Goal: Information Seeking & Learning: Check status

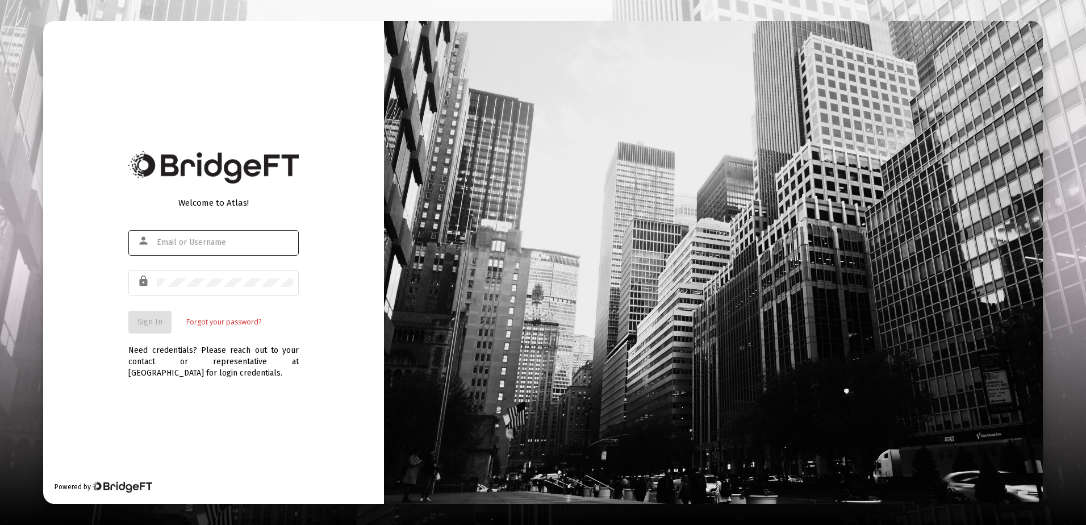
click at [186, 237] on div at bounding box center [225, 242] width 136 height 28
paste input "eric@abetterwayfinancial.com"
type input "eric@abetterwayfinancial.com"
click at [157, 325] on span "Sign In" at bounding box center [149, 322] width 25 height 10
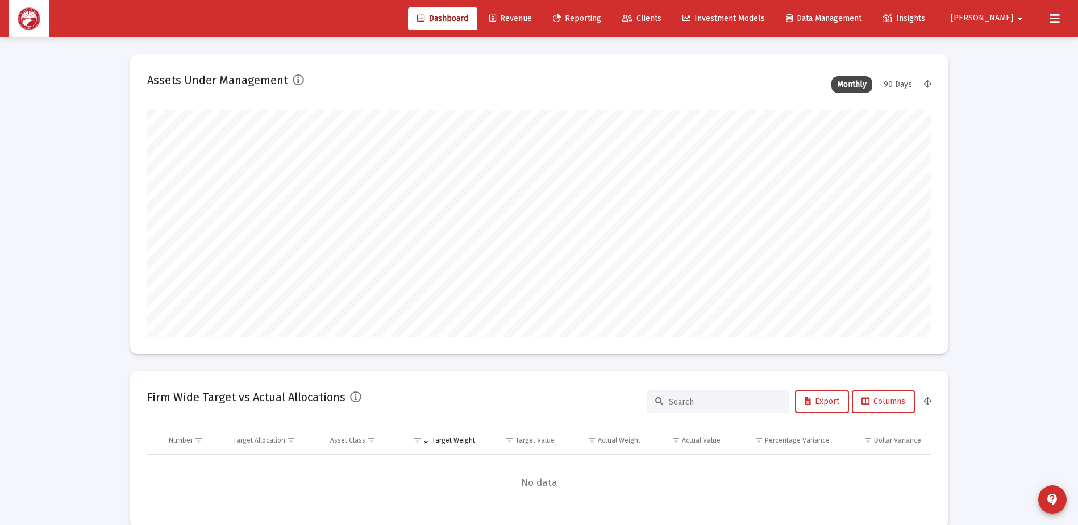
scroll to position [227, 784]
click at [661, 15] on span "Clients" at bounding box center [641, 19] width 39 height 10
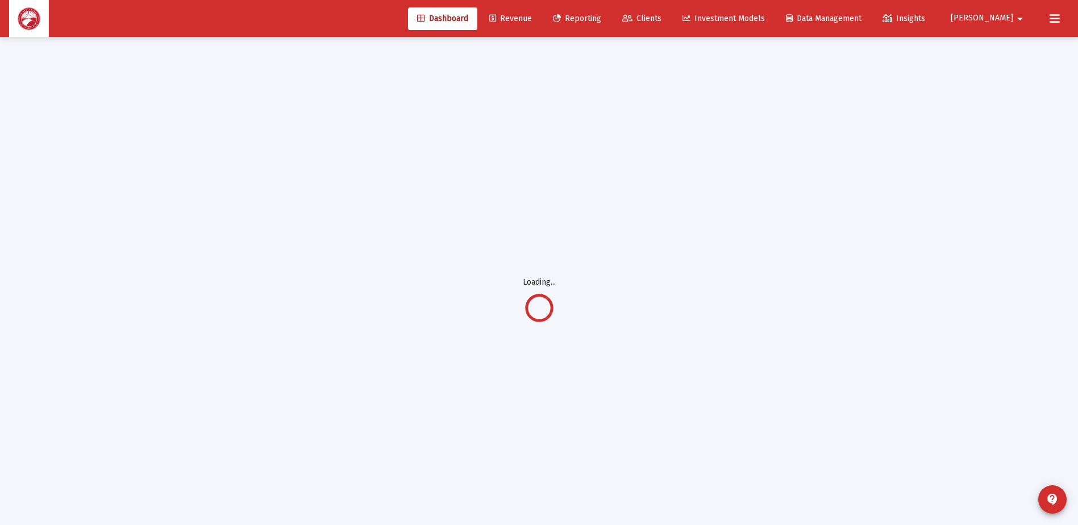
click at [670, 27] on link "Clients" at bounding box center [641, 18] width 57 height 23
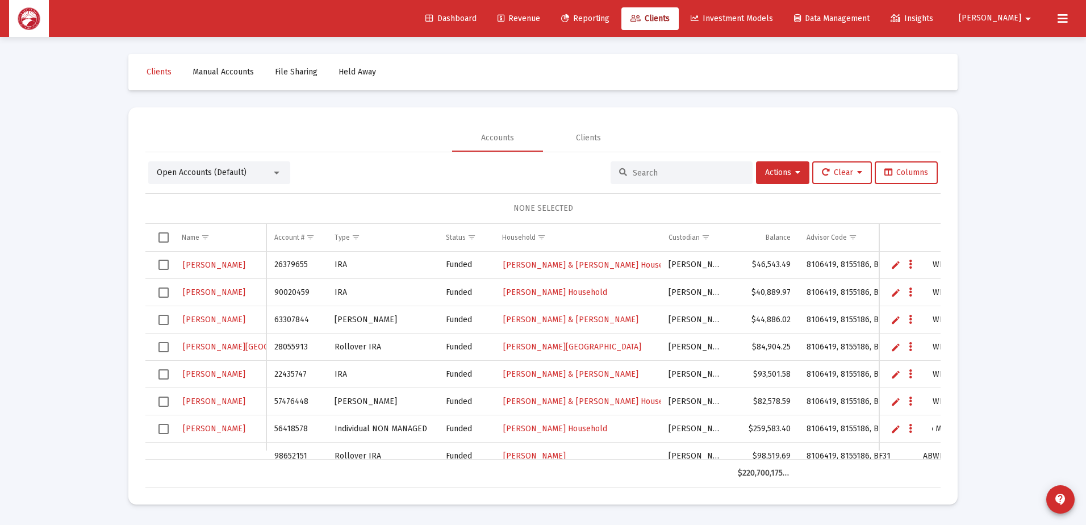
click at [636, 171] on input at bounding box center [688, 173] width 111 height 10
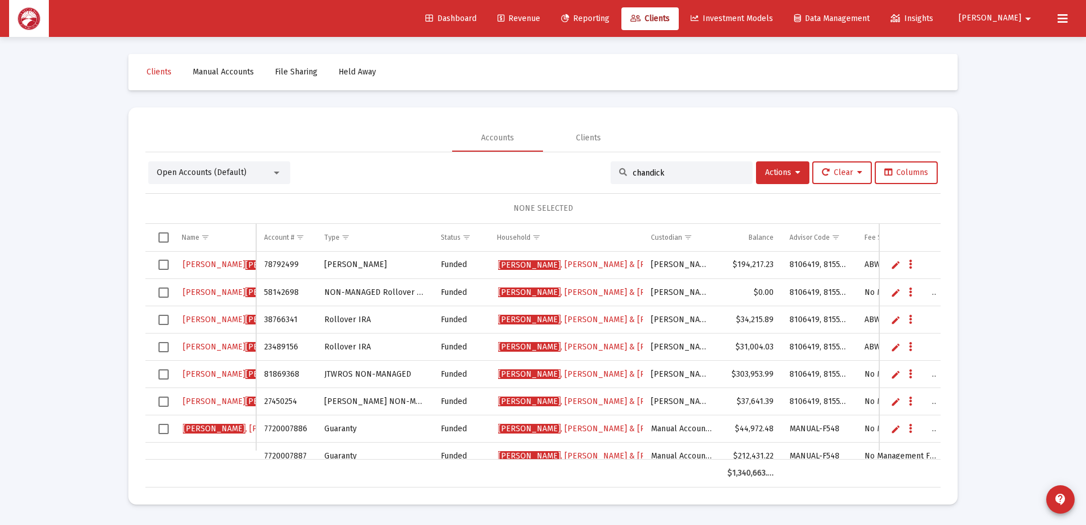
type input "chandick"
click at [572, 266] on span "Chandick , Peter & Brenda Household" at bounding box center [599, 265] width 202 height 10
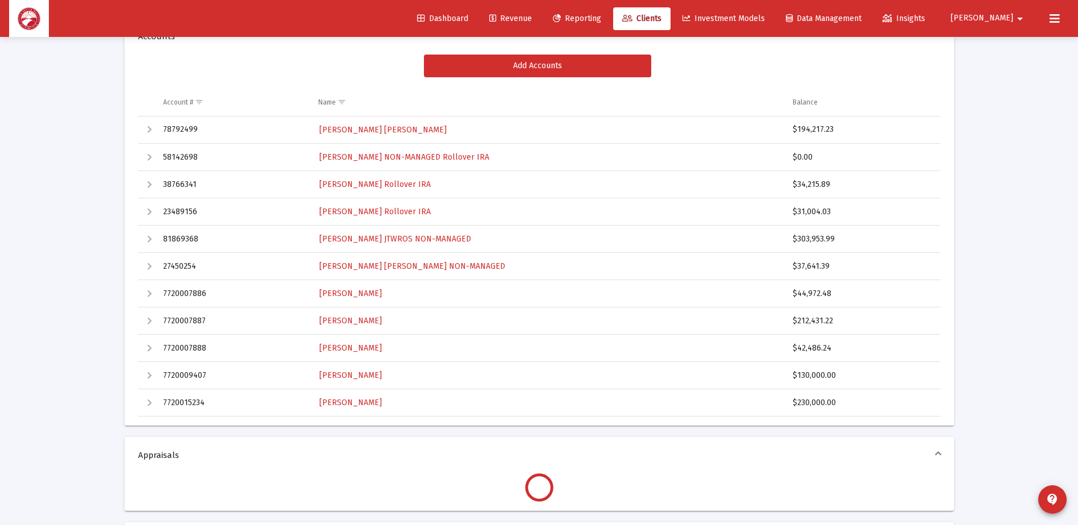
scroll to position [170, 0]
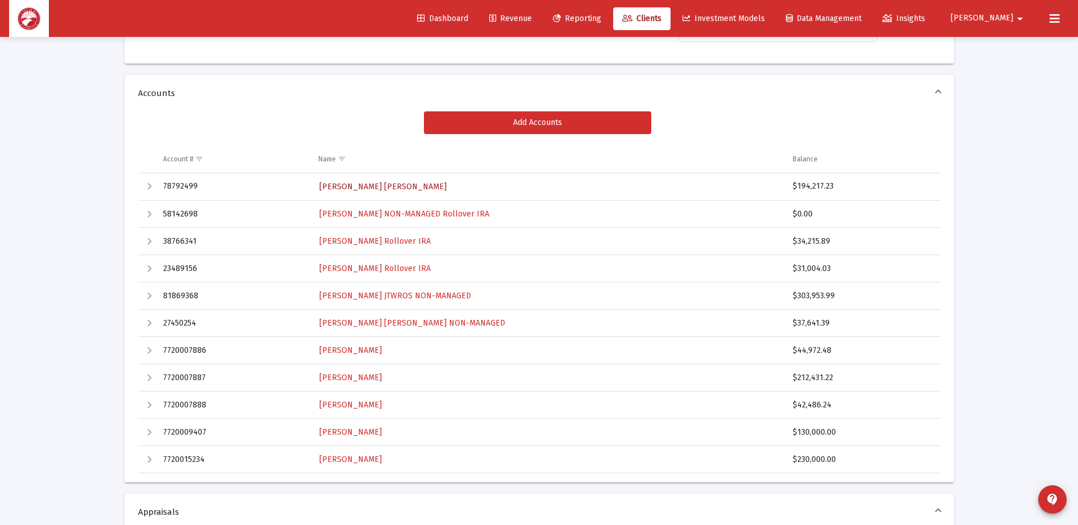
click at [388, 183] on span "Peter Chandick Roth IRA" at bounding box center [382, 187] width 127 height 10
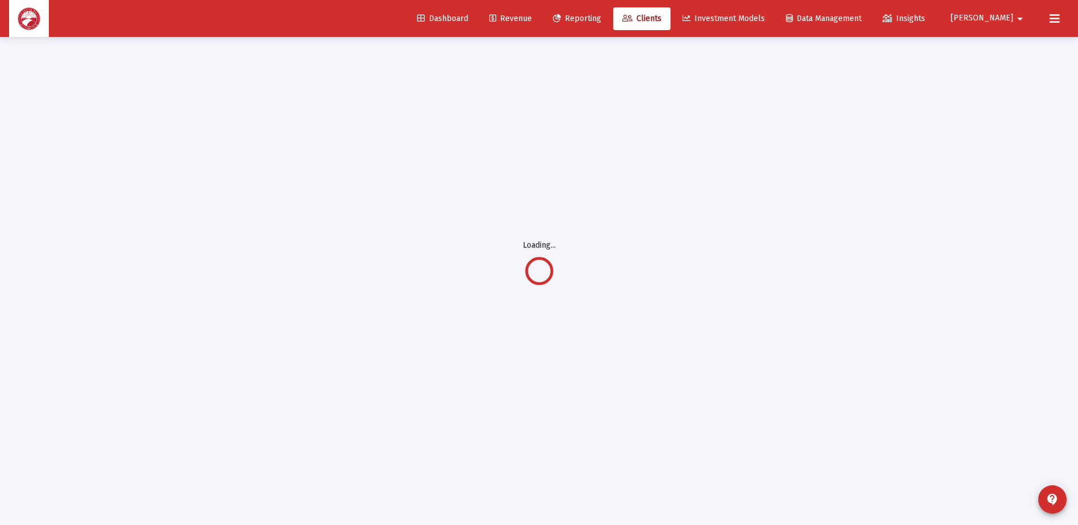
scroll to position [37, 0]
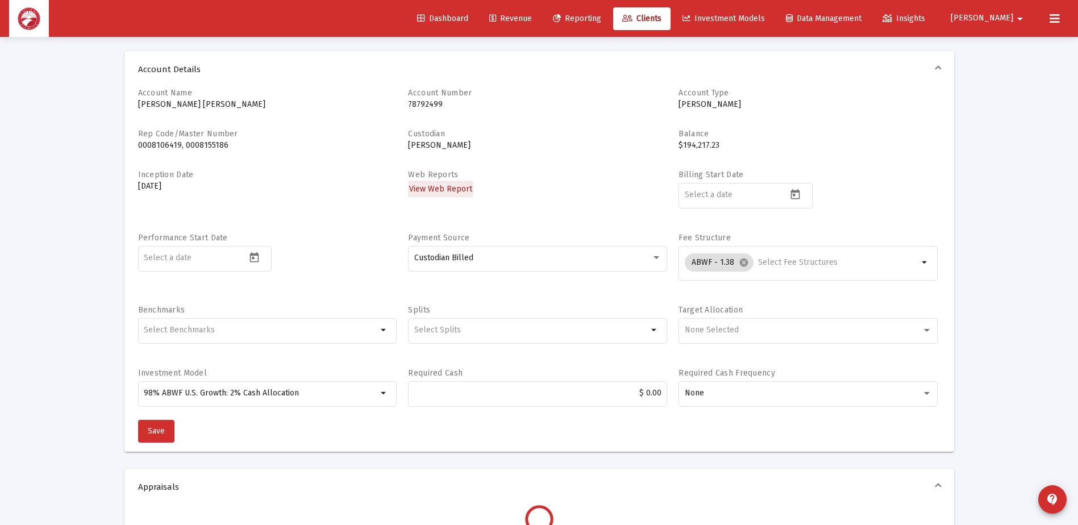
click at [461, 190] on span "View Web Report" at bounding box center [440, 189] width 63 height 10
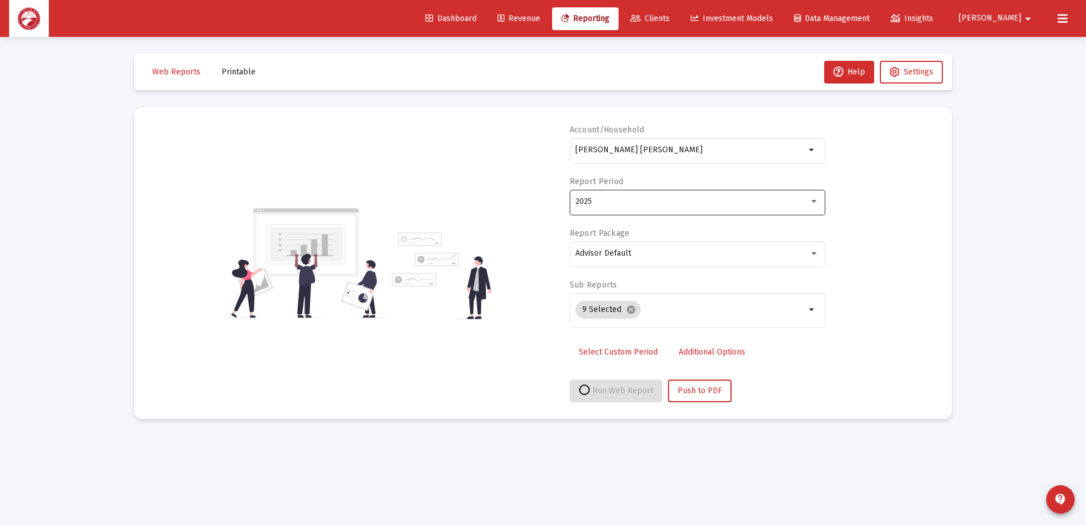
click at [632, 213] on div "2025" at bounding box center [697, 201] width 244 height 28
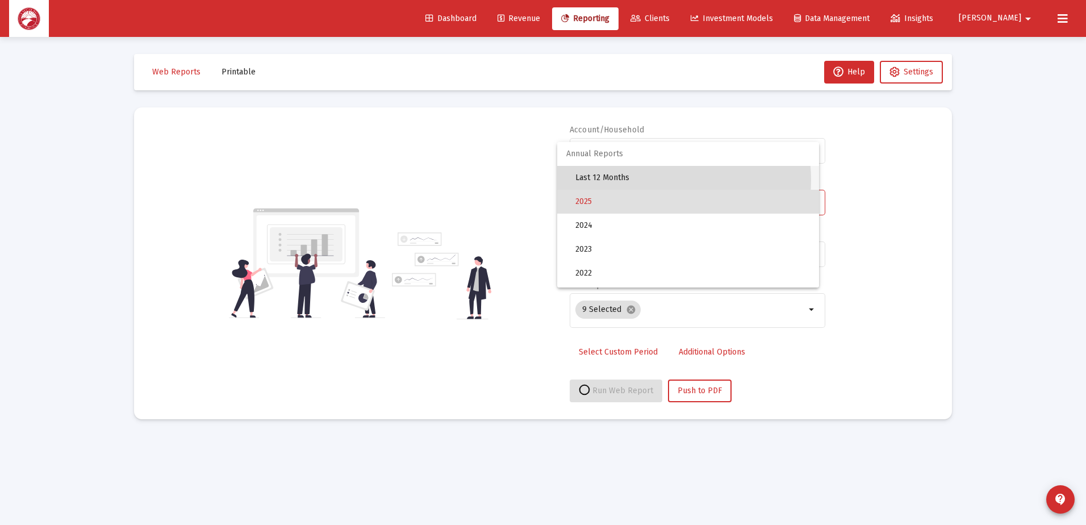
click at [646, 180] on span "Last 12 Months" at bounding box center [692, 178] width 235 height 24
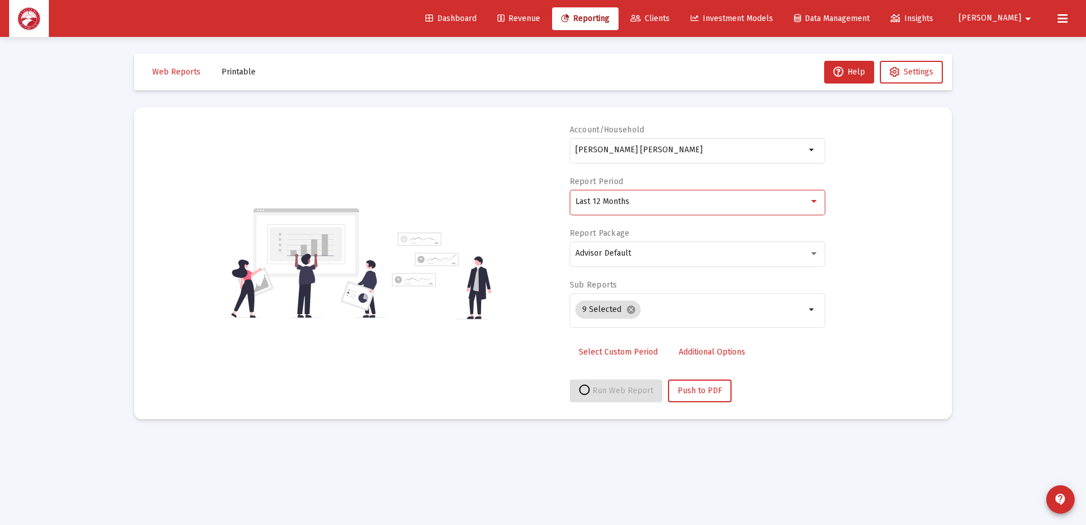
select select "View all"
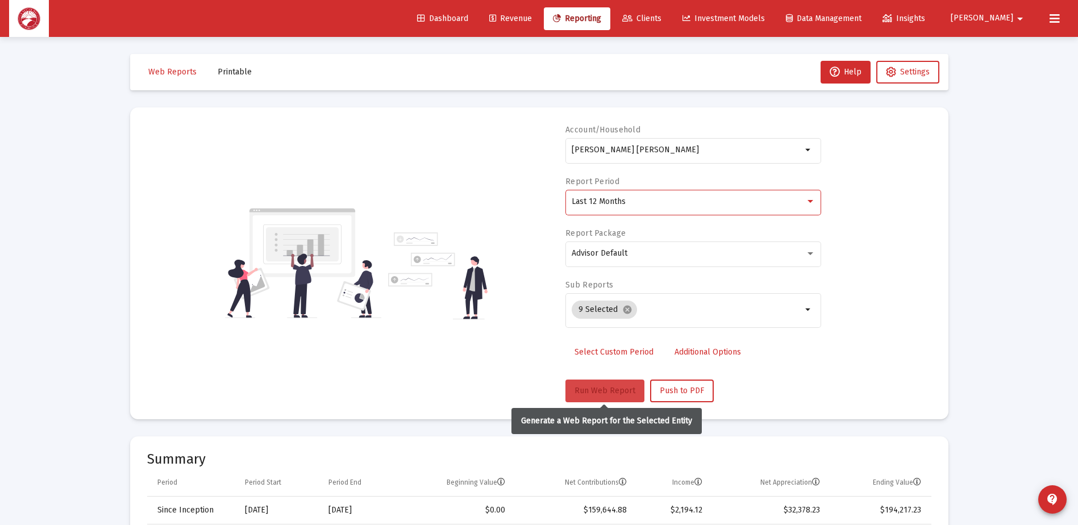
click at [590, 385] on button "Run Web Report" at bounding box center [604, 390] width 79 height 23
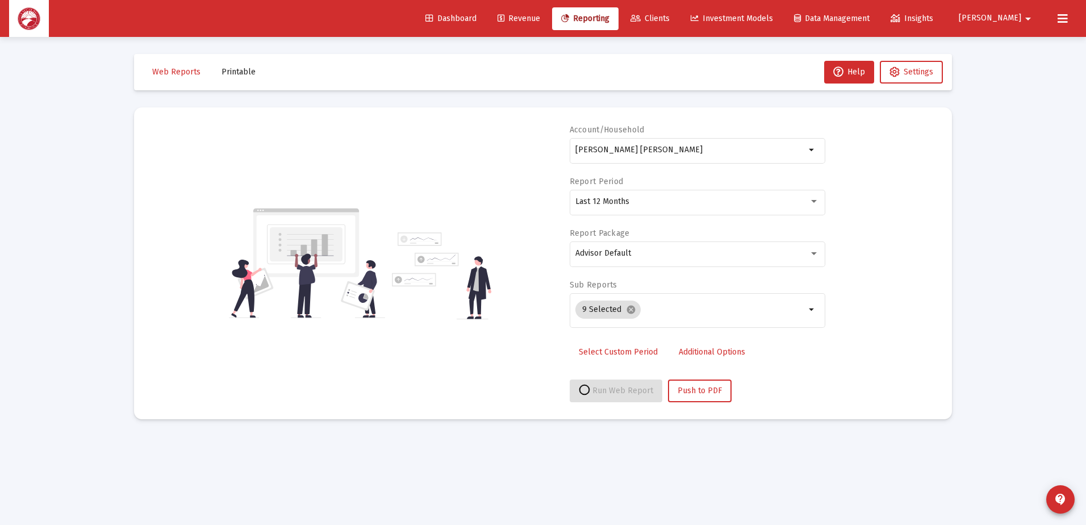
select select "View all"
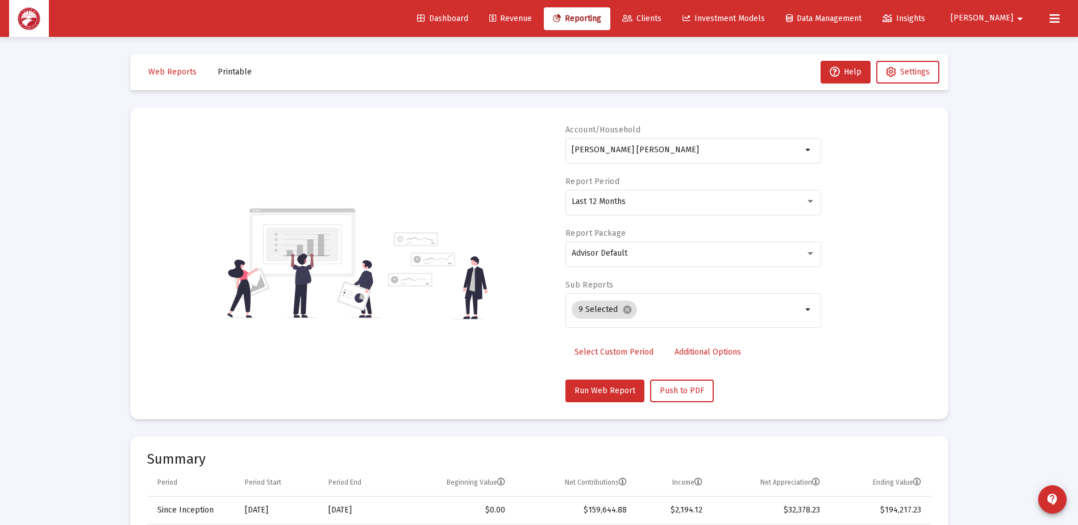
scroll to position [37, 0]
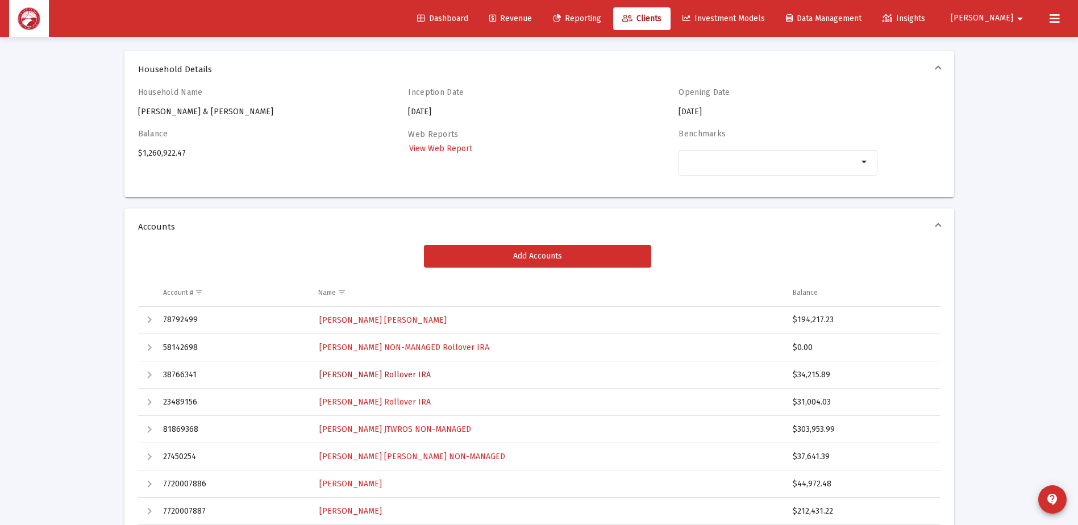
click at [380, 375] on span "Peter Chandick Rollover IRA" at bounding box center [374, 375] width 111 height 10
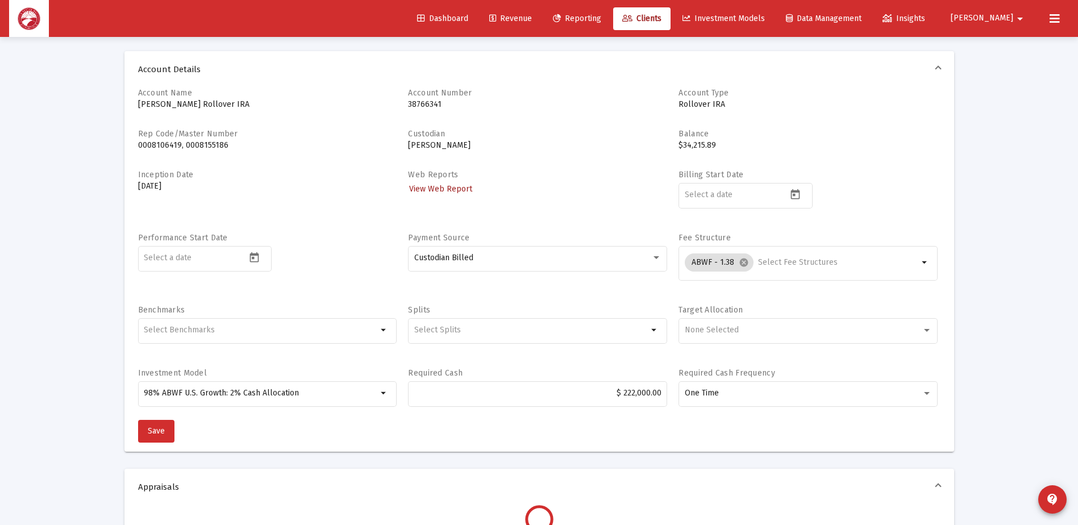
click at [455, 187] on span "View Web Report" at bounding box center [440, 189] width 63 height 10
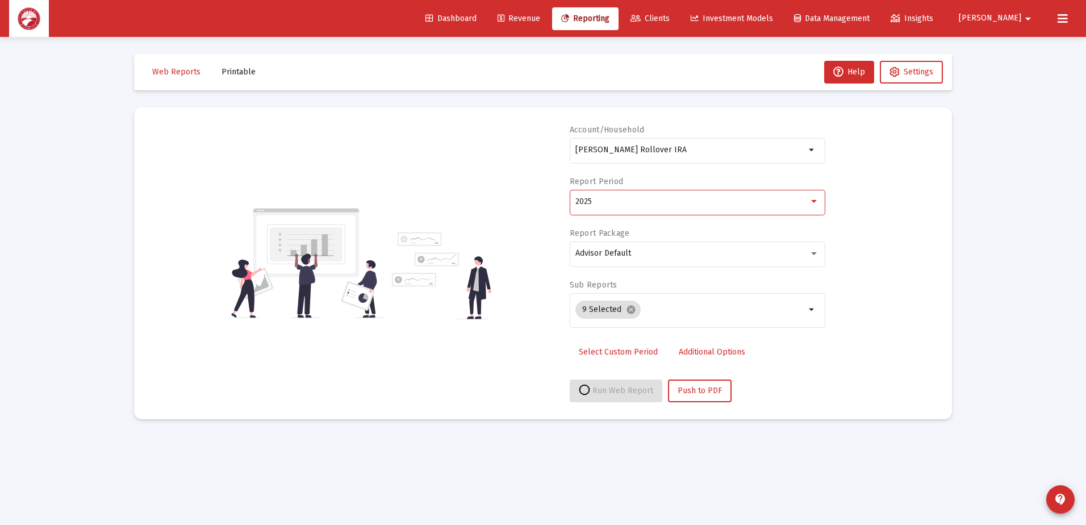
click at [633, 203] on div "2025" at bounding box center [691, 201] width 233 height 9
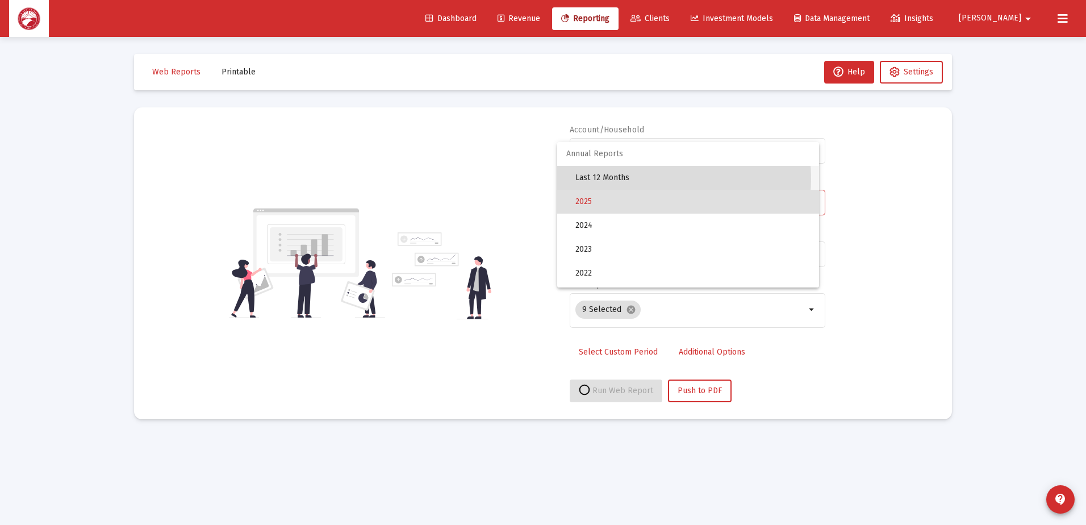
click at [636, 178] on span "Last 12 Months" at bounding box center [692, 178] width 235 height 24
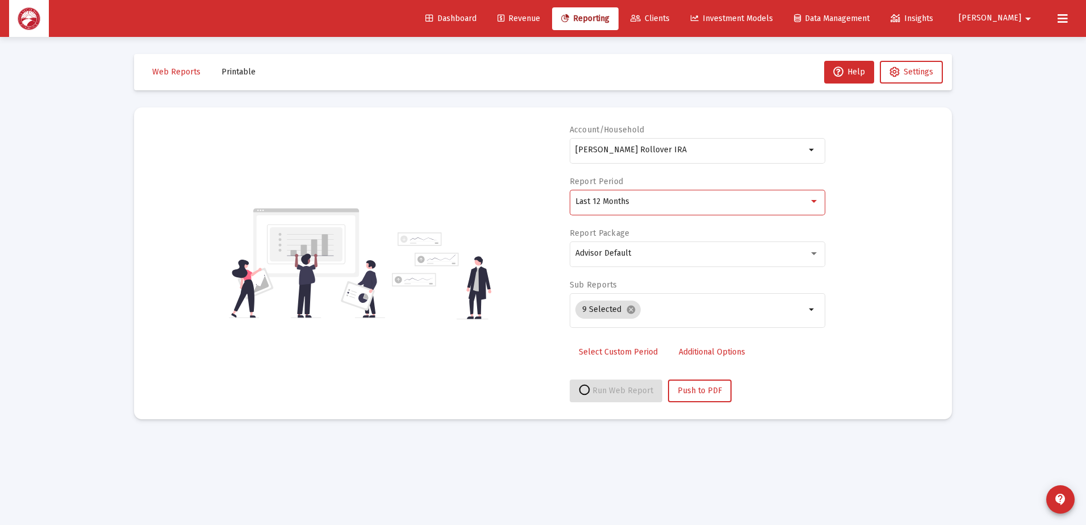
select select "View all"
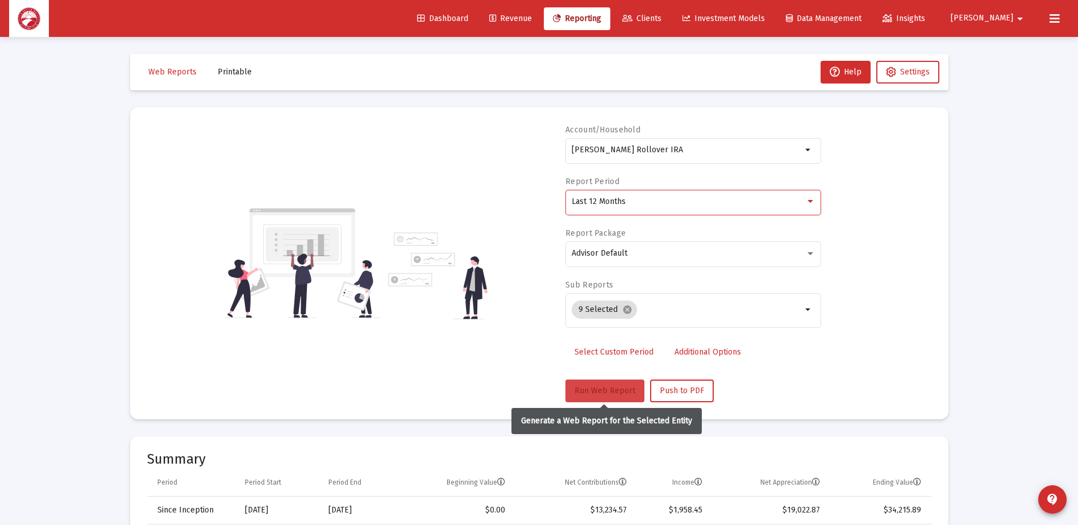
click at [569, 383] on button "Run Web Report" at bounding box center [604, 390] width 79 height 23
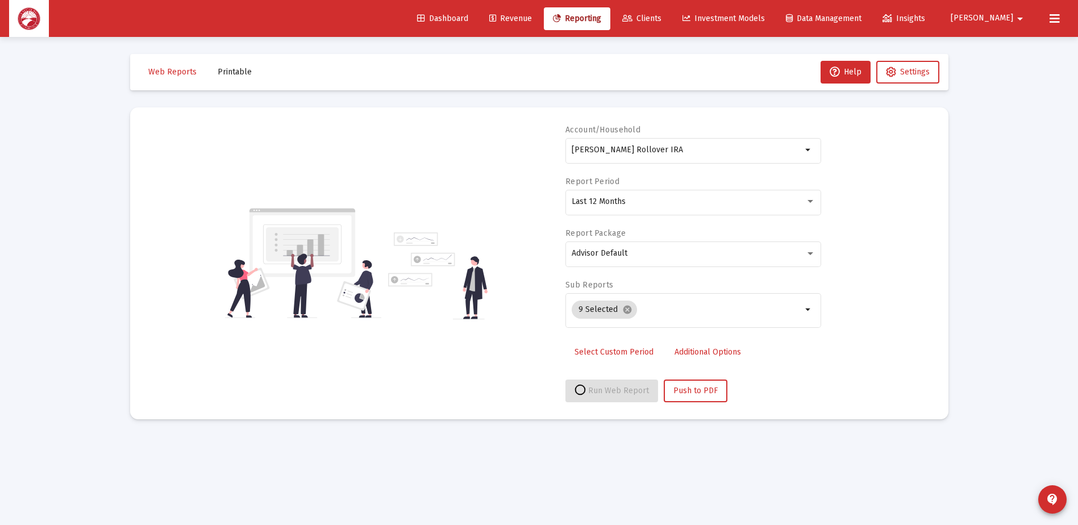
select select "View all"
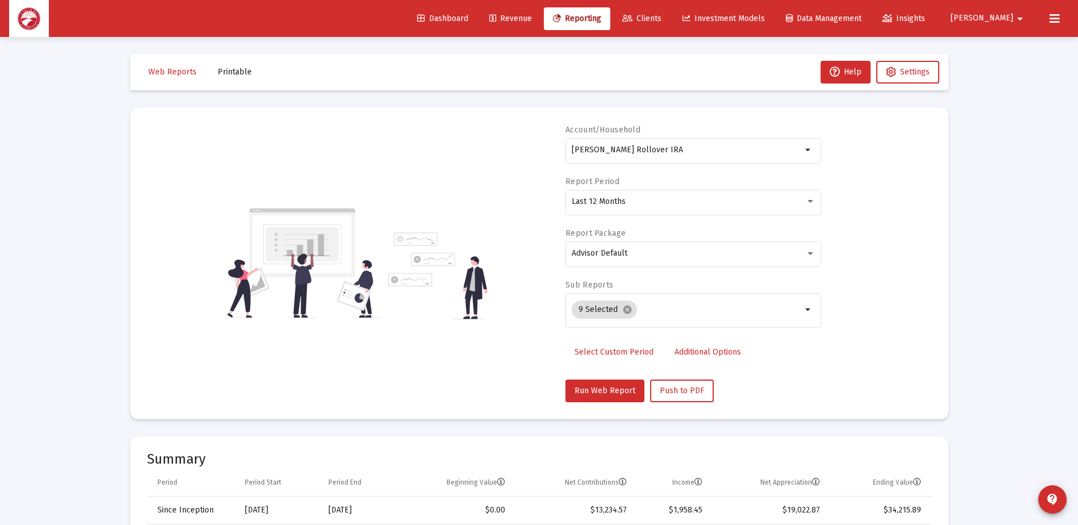
scroll to position [37, 0]
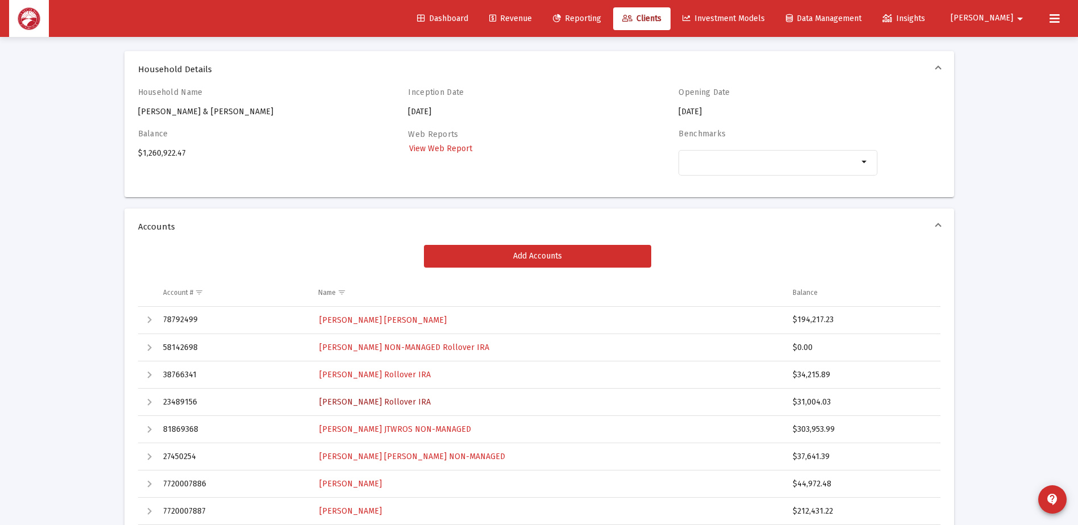
click at [390, 404] on span "Brenda Chandick Rollover IRA" at bounding box center [374, 402] width 111 height 10
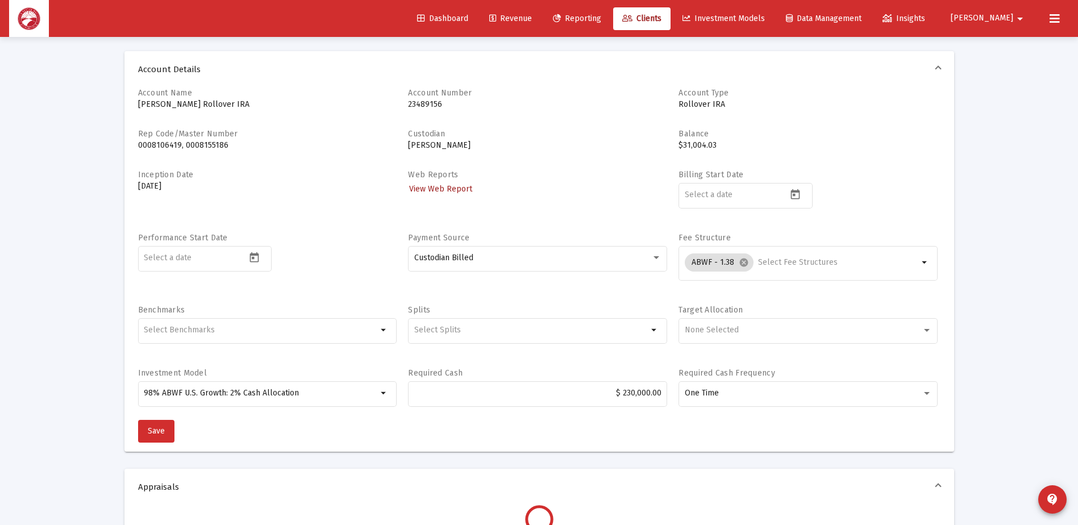
click at [446, 189] on span "View Web Report" at bounding box center [440, 189] width 63 height 10
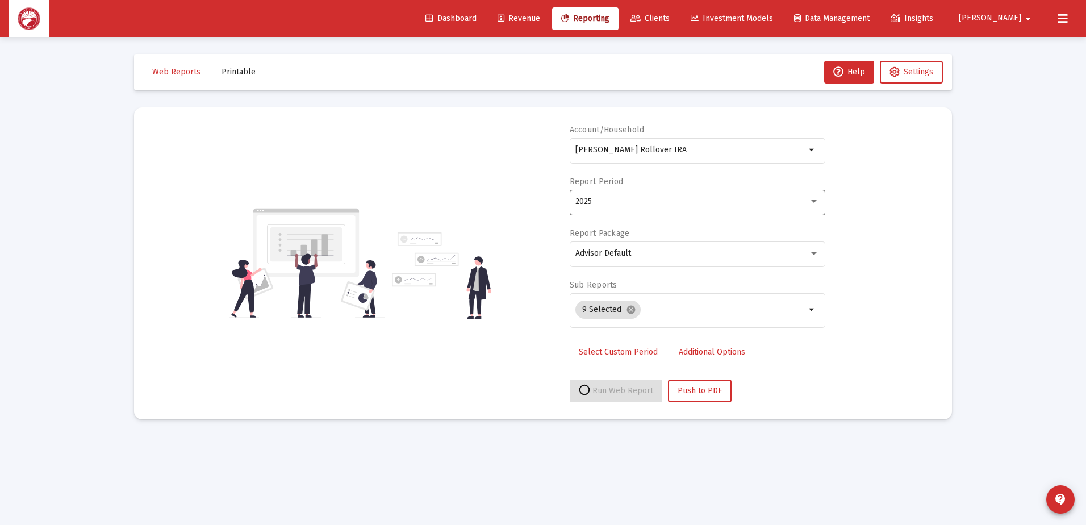
click at [624, 208] on div "2025" at bounding box center [697, 201] width 244 height 28
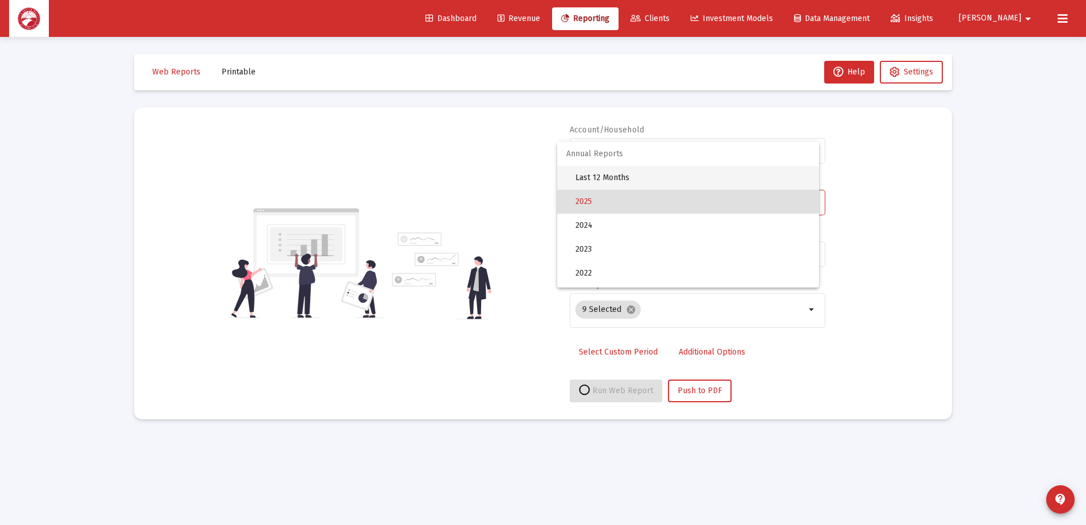
click at [629, 182] on span "Last 12 Months" at bounding box center [692, 178] width 235 height 24
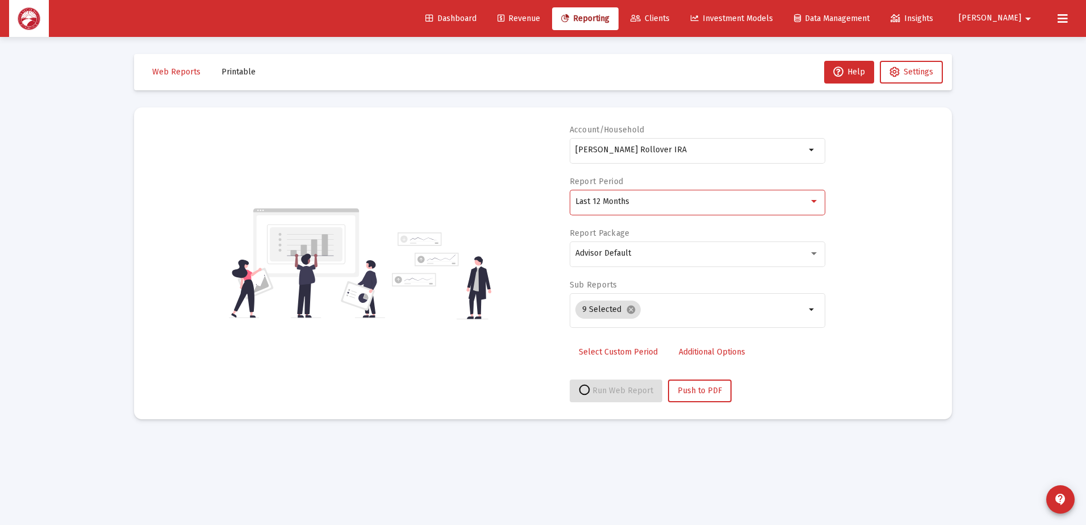
select select "View all"
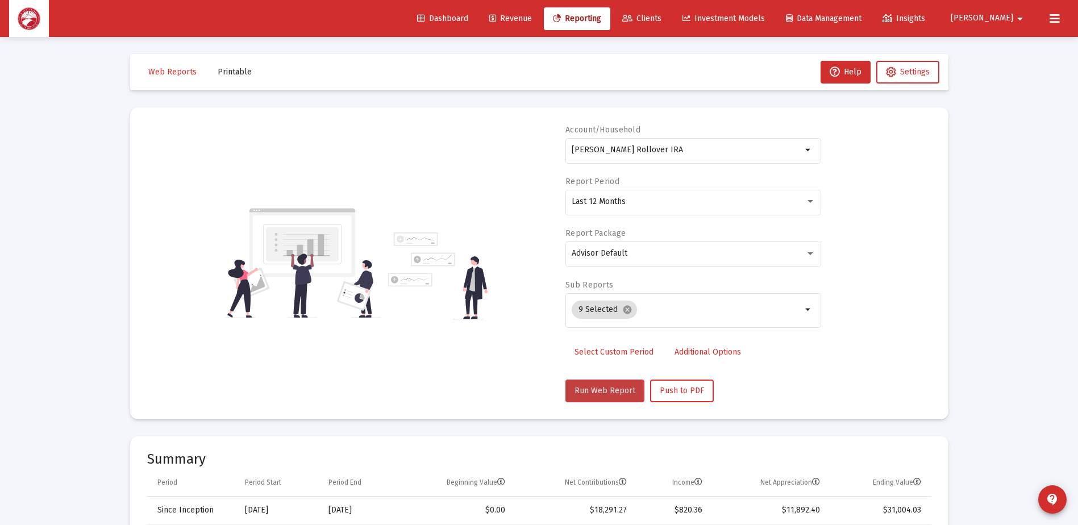
click at [575, 393] on span "Run Web Report" at bounding box center [604, 391] width 61 height 10
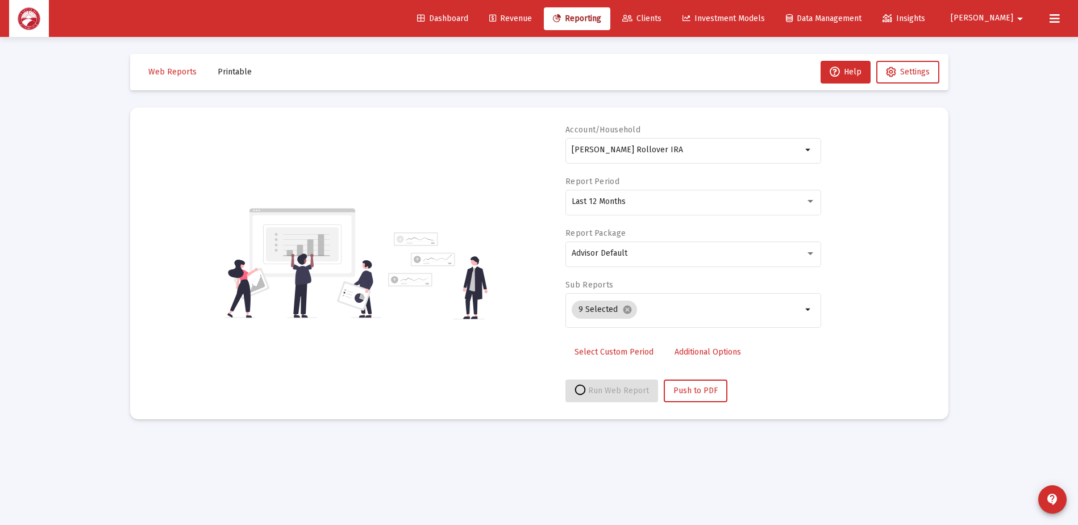
select select "View all"
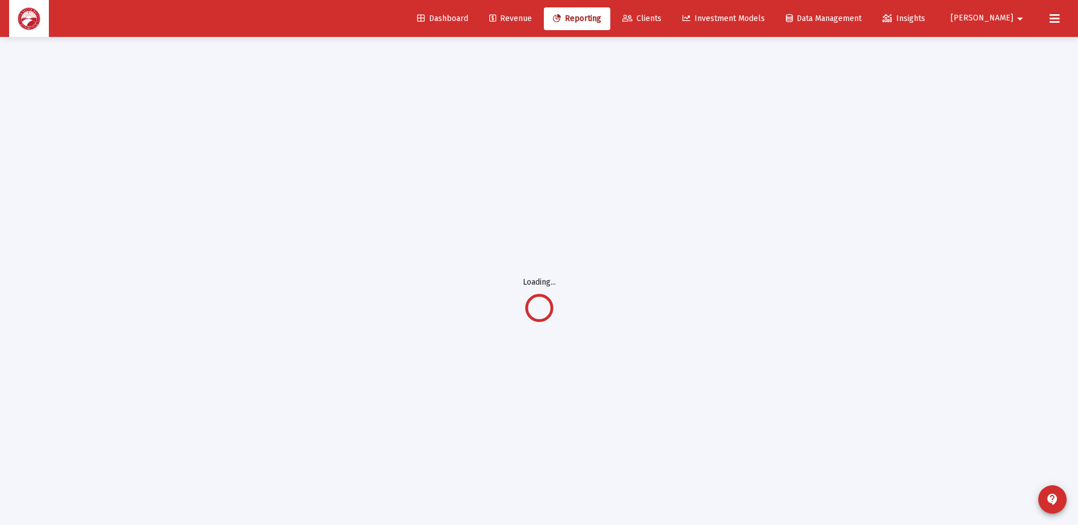
scroll to position [37, 0]
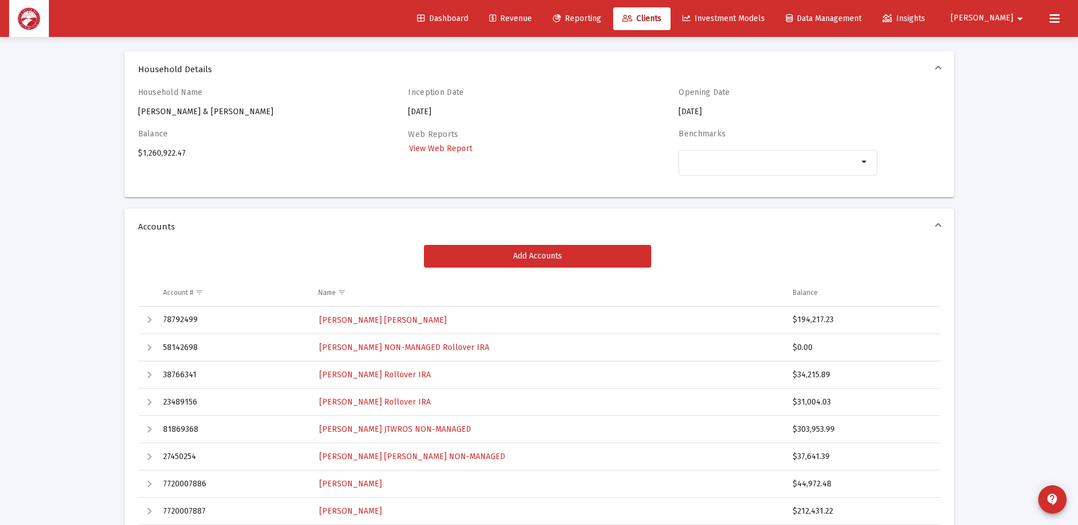
scroll to position [94, 0]
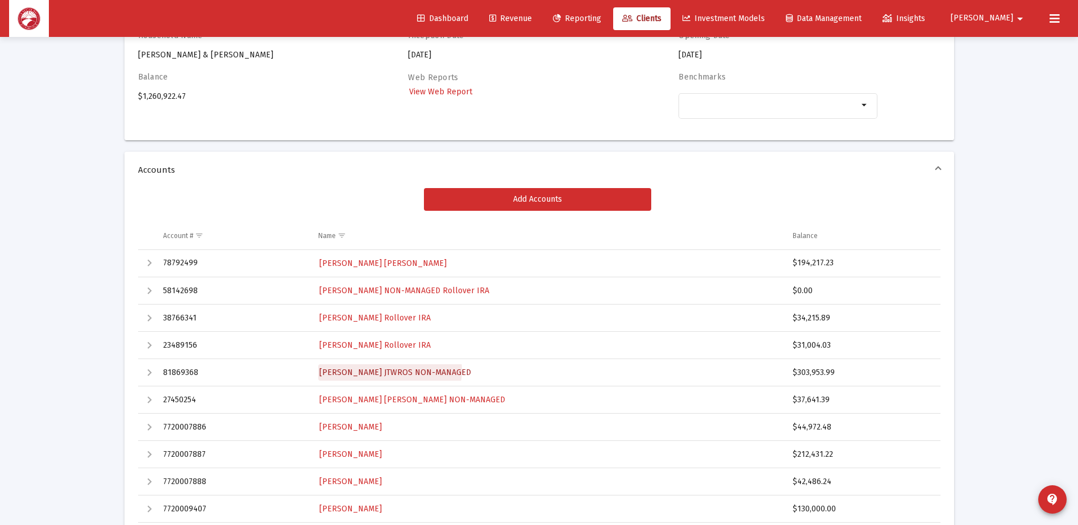
click at [389, 370] on span "Peter Chandick JTWROS NON-MANAGED" at bounding box center [395, 373] width 152 height 10
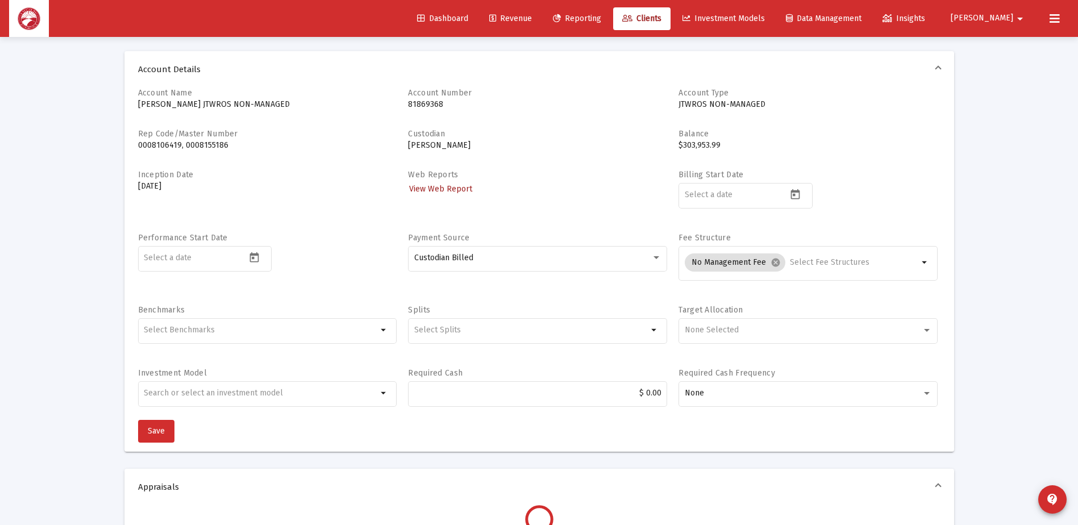
click at [457, 183] on link "View Web Report" at bounding box center [440, 189] width 65 height 16
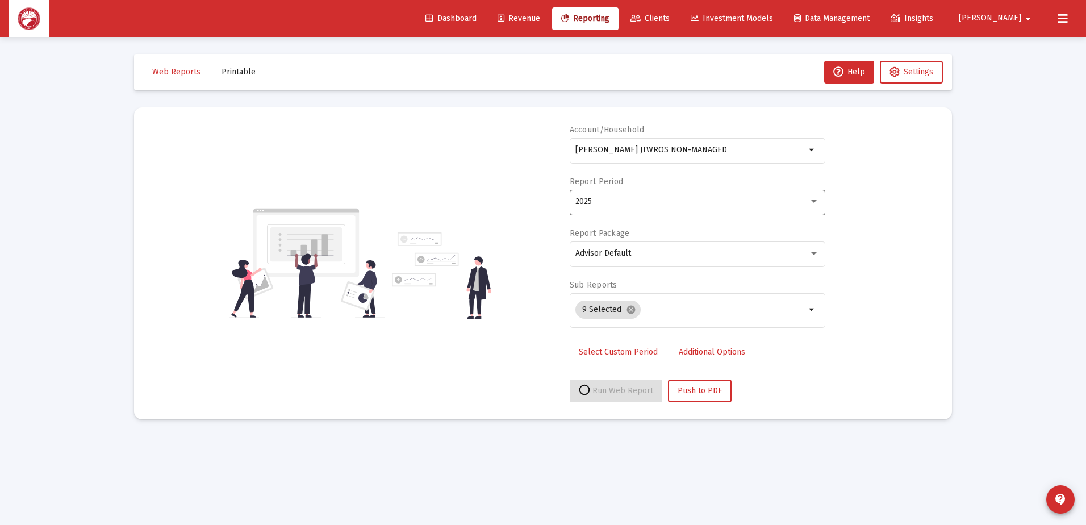
click at [640, 196] on div "2025" at bounding box center [697, 201] width 244 height 28
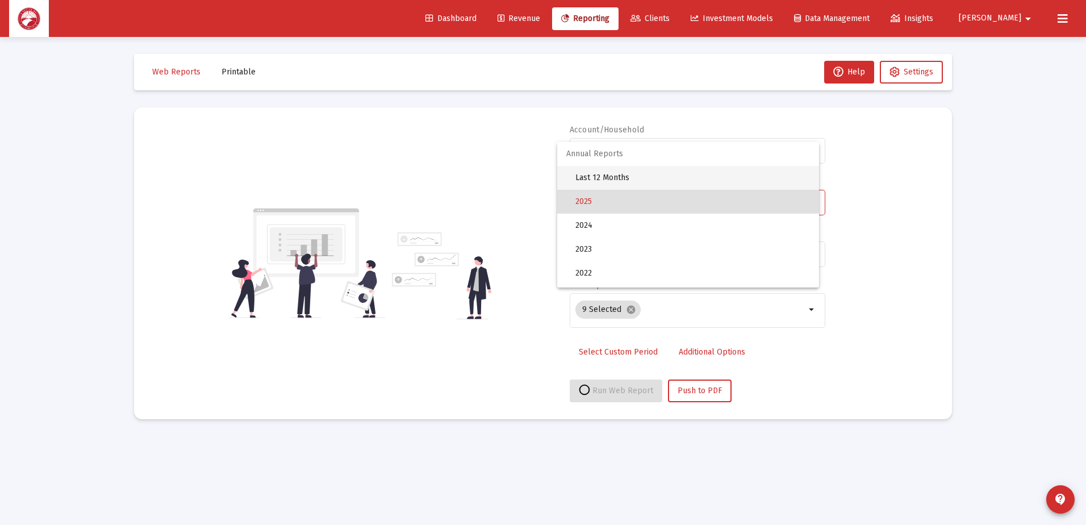
click at [637, 178] on span "Last 12 Months" at bounding box center [692, 178] width 235 height 24
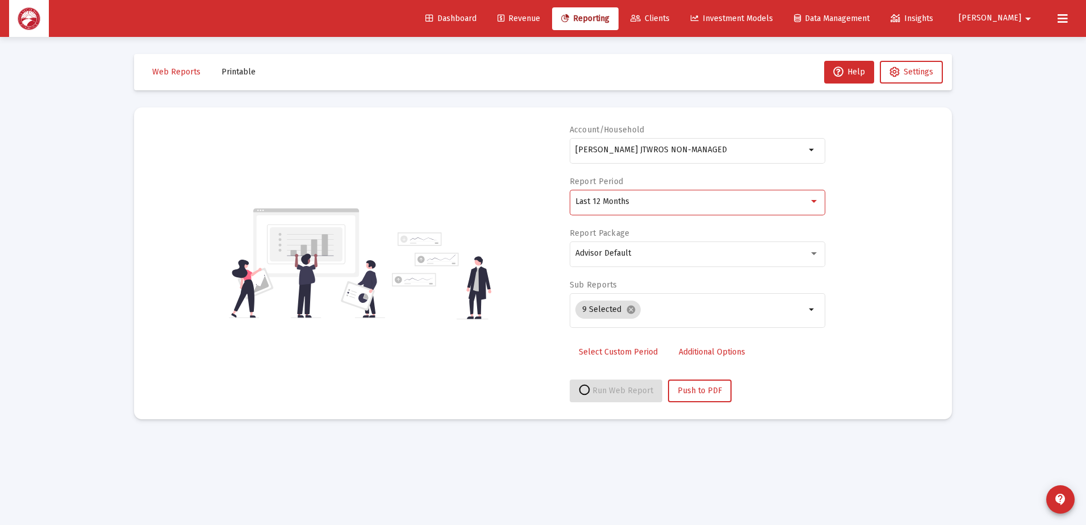
select select "View all"
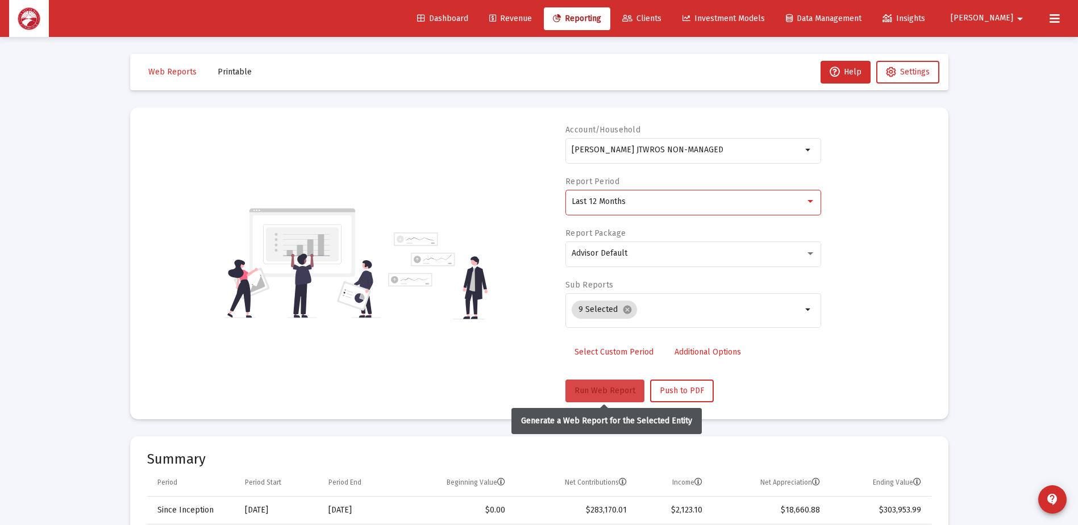
click at [600, 387] on span "Run Web Report" at bounding box center [604, 391] width 61 height 10
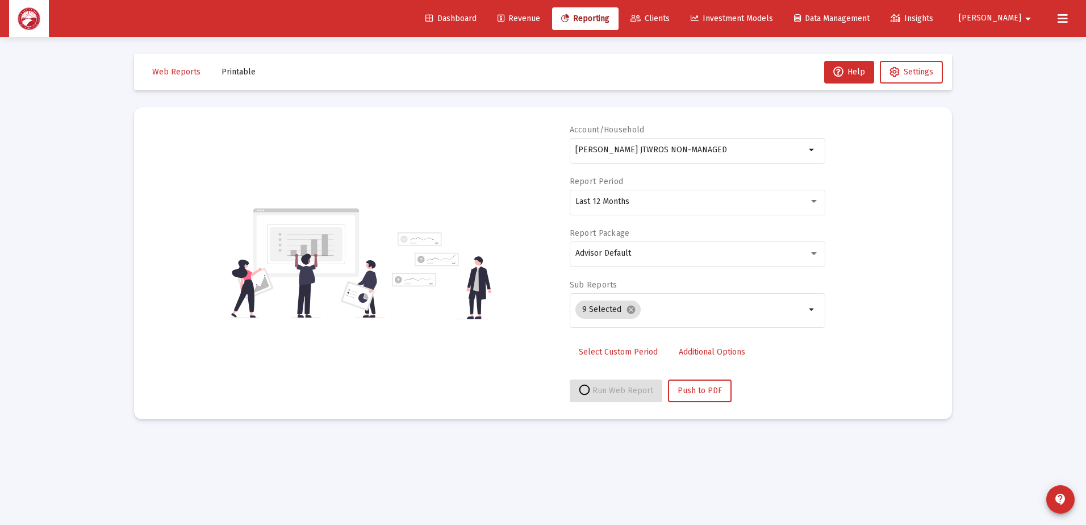
select select "View all"
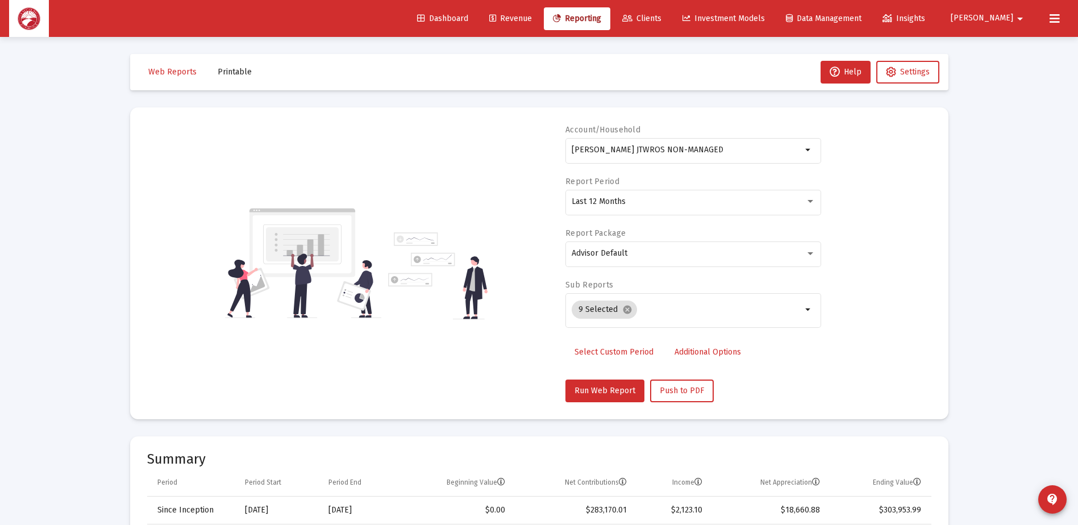
scroll to position [37, 0]
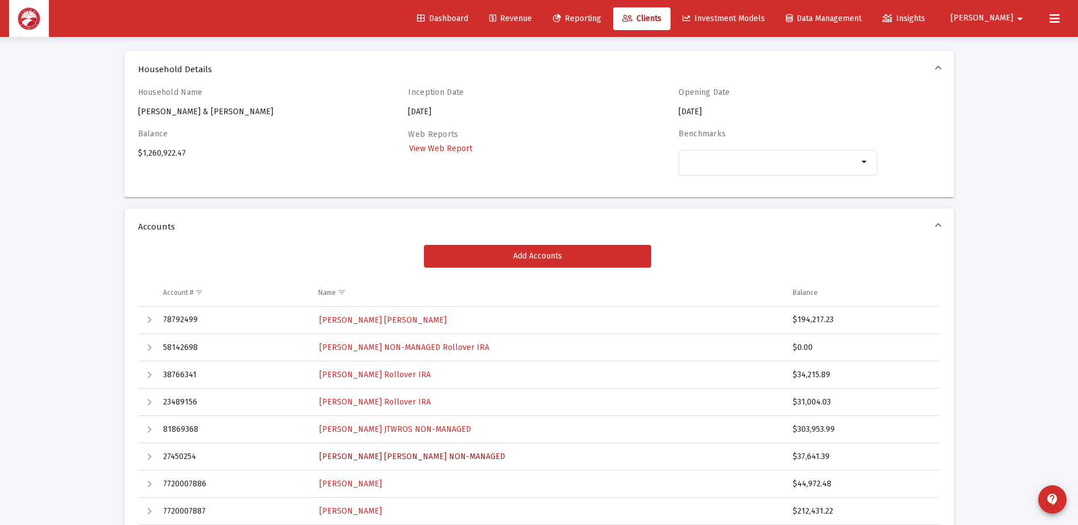
click at [434, 453] on span "Brenda Chandick Roth IRA NON-MANAGED" at bounding box center [412, 457] width 186 height 10
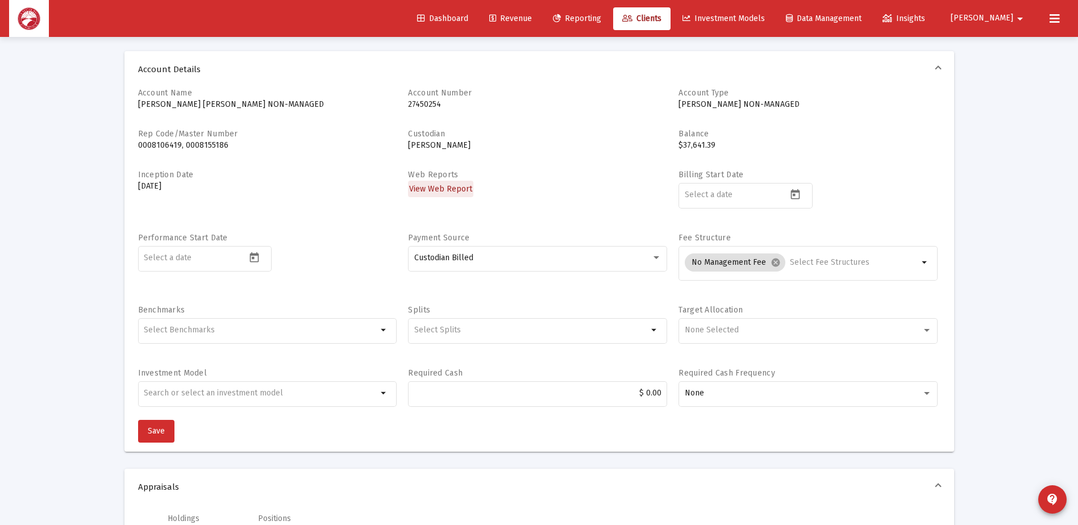
click at [442, 188] on span "View Web Report" at bounding box center [440, 189] width 63 height 10
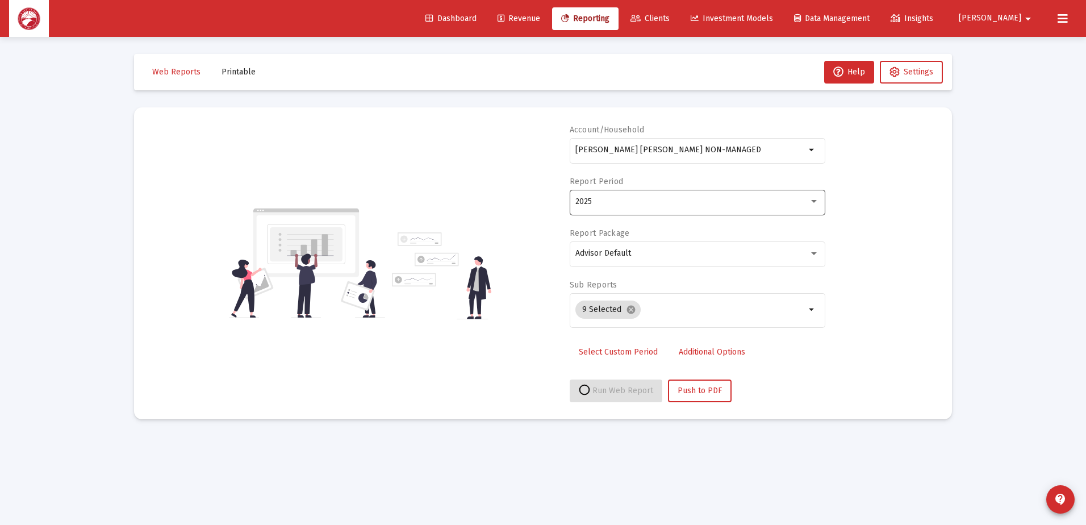
select select "View all"
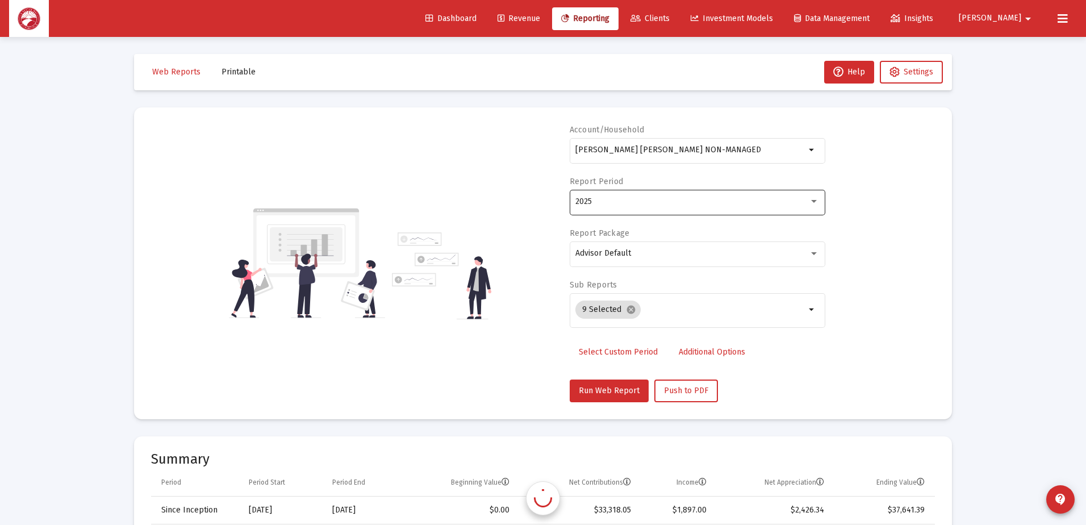
click at [671, 207] on div "2025" at bounding box center [697, 201] width 244 height 28
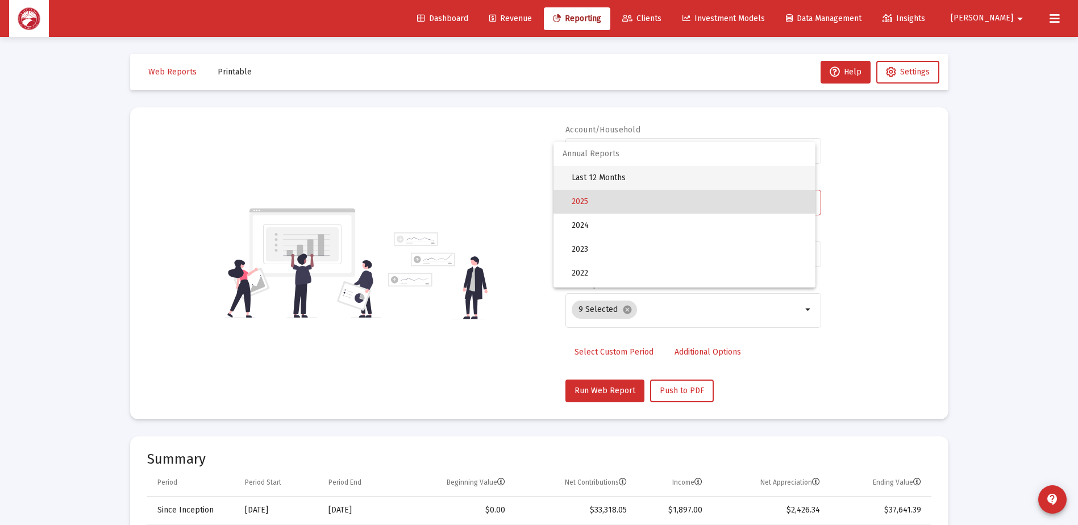
click at [654, 182] on span "Last 12 Months" at bounding box center [688, 178] width 235 height 24
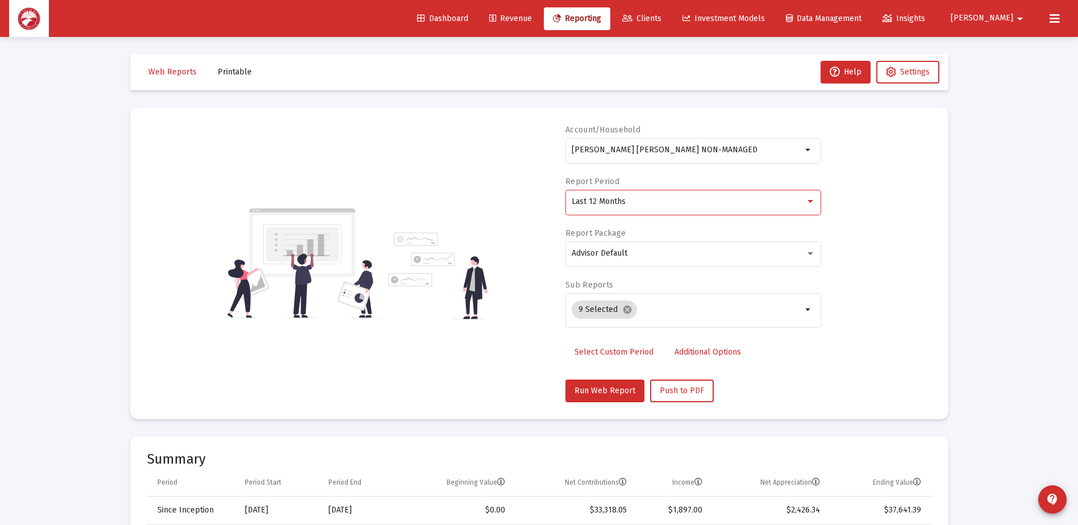
scroll to position [114, 0]
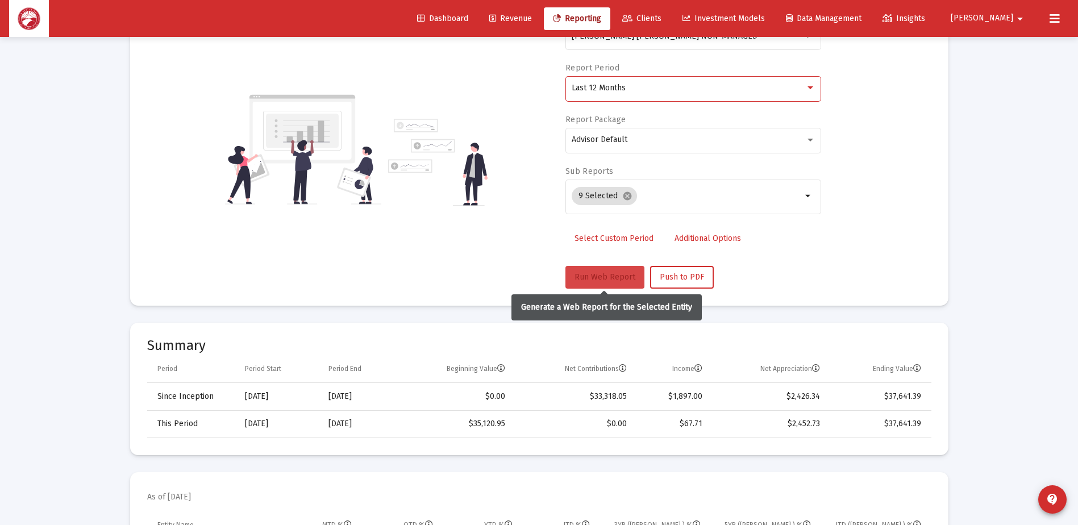
click at [587, 278] on span "Run Web Report" at bounding box center [604, 277] width 61 height 10
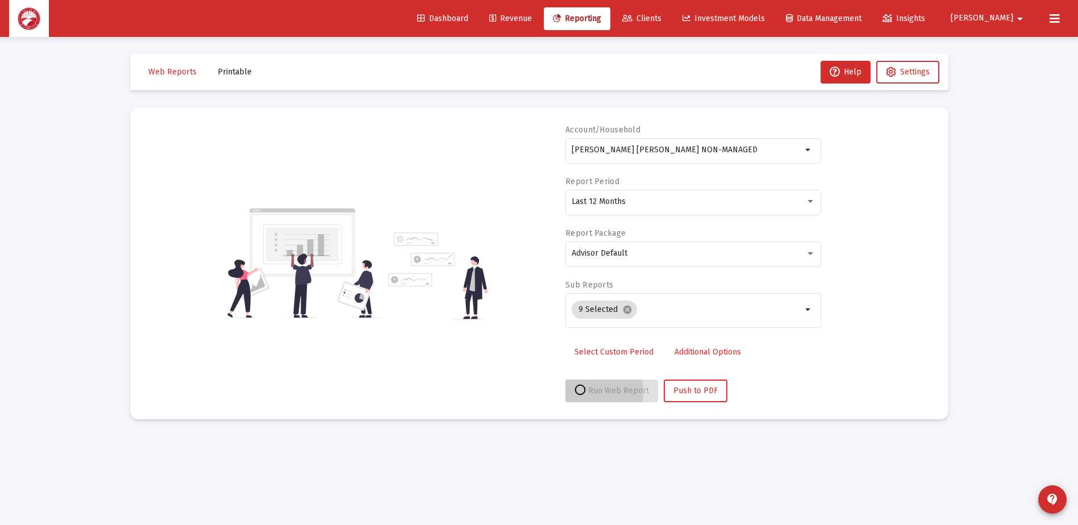
scroll to position [0, 0]
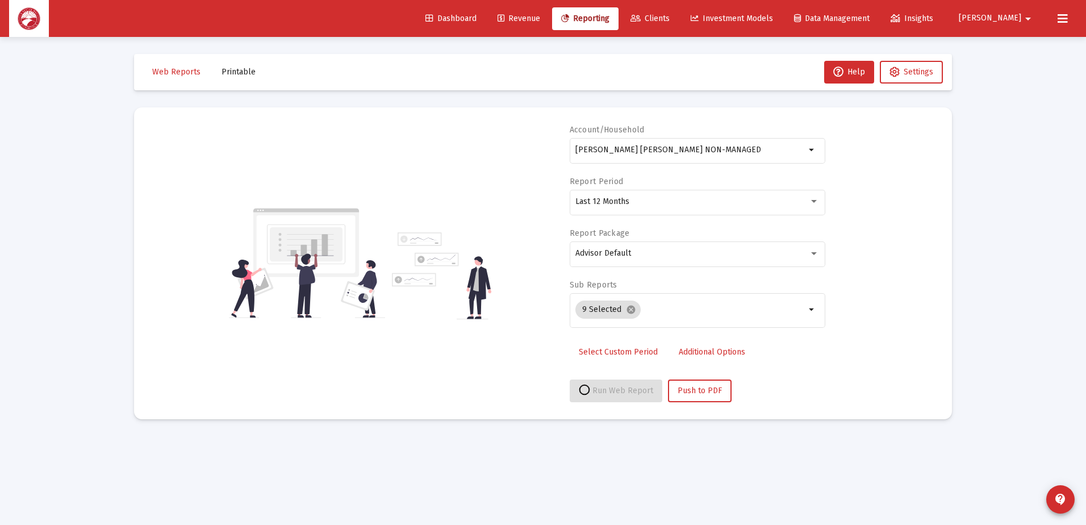
select select "View all"
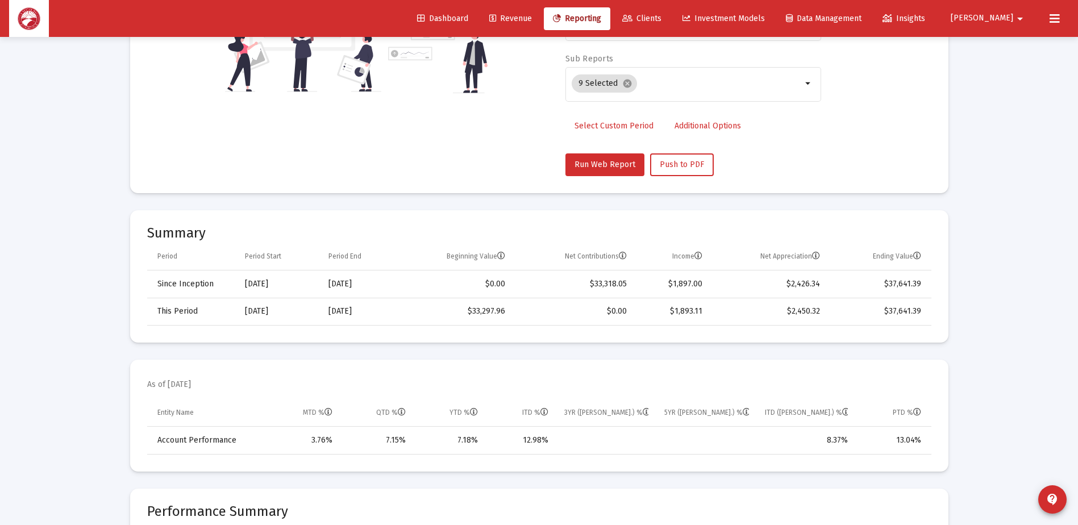
scroll to position [227, 0]
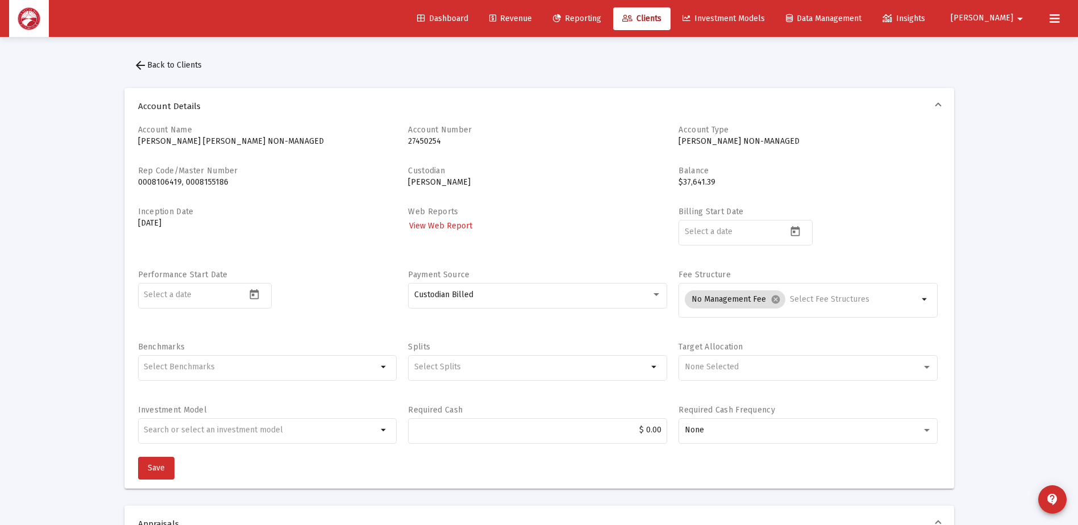
click at [160, 60] on button "arrow_back Back to Clients" at bounding box center [167, 65] width 86 height 23
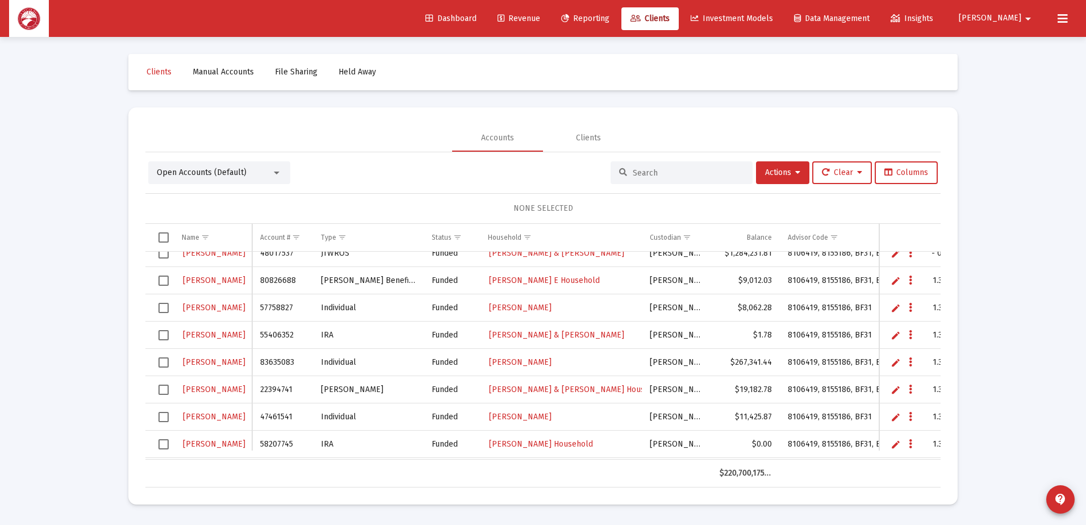
scroll to position [341, 0]
